Goal: Find specific page/section: Find specific page/section

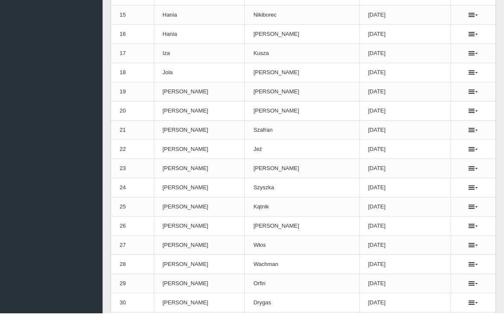
scroll to position [391, 0]
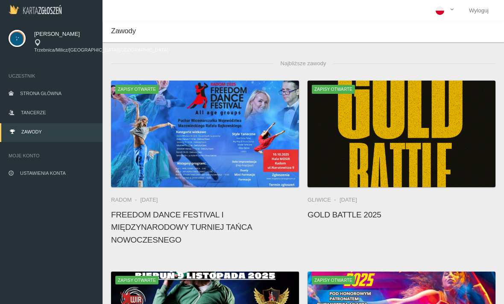
click at [66, 115] on link "Tancerze" at bounding box center [51, 113] width 102 height 19
click at [25, 109] on link "Tancerze" at bounding box center [51, 113] width 102 height 19
click at [23, 114] on span "Tancerze" at bounding box center [33, 112] width 25 height 5
click at [67, 117] on link "Tancerze" at bounding box center [51, 113] width 102 height 19
click at [65, 114] on link "Tancerze" at bounding box center [51, 113] width 102 height 19
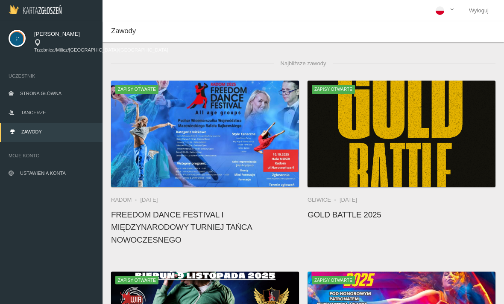
click at [68, 111] on link "Tancerze" at bounding box center [51, 113] width 102 height 19
click at [32, 111] on span "Tancerze" at bounding box center [33, 112] width 25 height 5
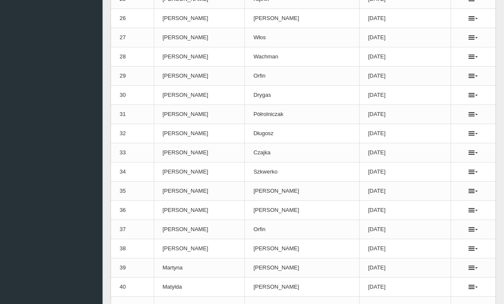
scroll to position [589, 0]
